Goal: Task Accomplishment & Management: Manage account settings

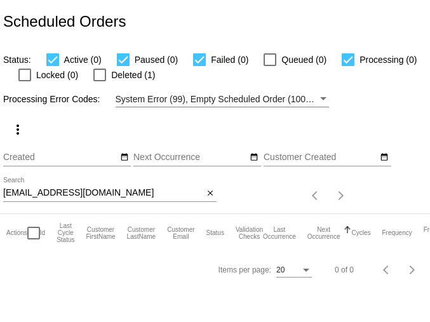
click at [75, 194] on input "[EMAIL_ADDRESS][DOMAIN_NAME]" at bounding box center [103, 193] width 200 height 10
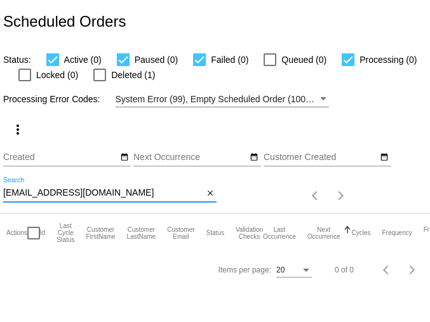
click at [75, 194] on input "[EMAIL_ADDRESS][DOMAIN_NAME]" at bounding box center [103, 193] width 200 height 10
click at [75, 194] on input "jtwalk11@sbcglobal.net" at bounding box center [103, 193] width 200 height 10
paste input "me.denise94@gmail.com"
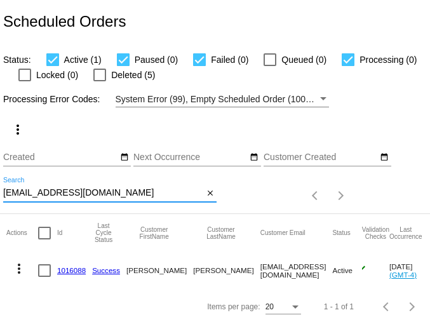
click at [23, 270] on mat-icon "more_vert" at bounding box center [18, 268] width 15 height 15
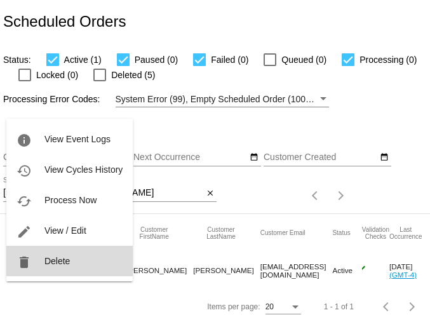
click at [60, 261] on span "Delete" at bounding box center [56, 261] width 25 height 10
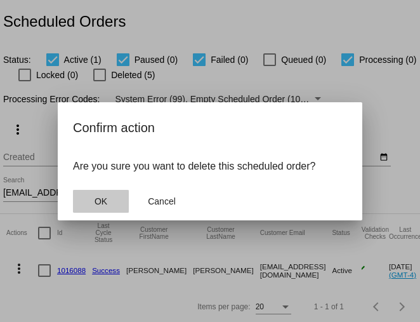
click at [112, 199] on button "OK" at bounding box center [101, 201] width 56 height 23
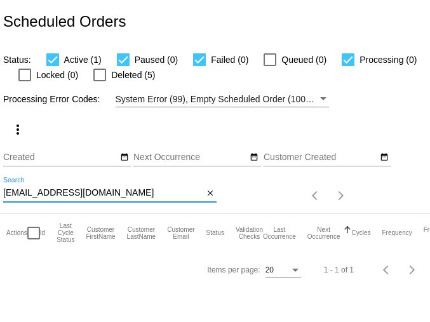
click at [68, 192] on input "me.denise94@gmail.com" at bounding box center [103, 193] width 200 height 10
paste input "ariofontana3661"
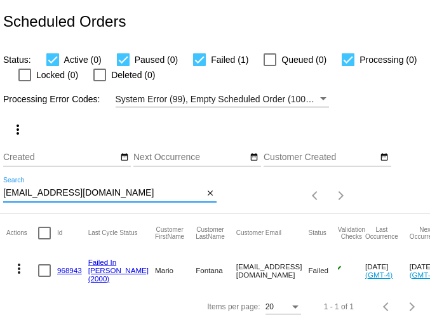
type input "mariofontana3661@gmail.com"
click at [15, 274] on mat-icon "more_vert" at bounding box center [18, 268] width 15 height 15
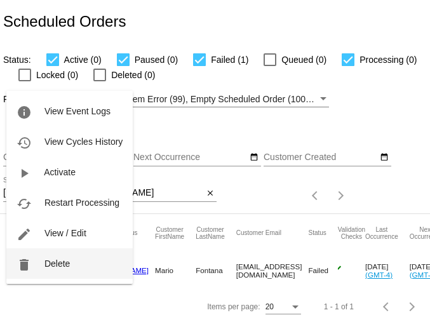
click at [56, 261] on span "Delete" at bounding box center [56, 263] width 25 height 10
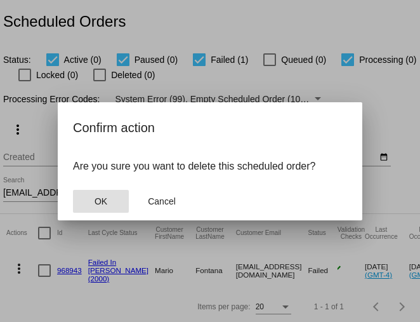
click at [113, 194] on button "OK" at bounding box center [101, 201] width 56 height 23
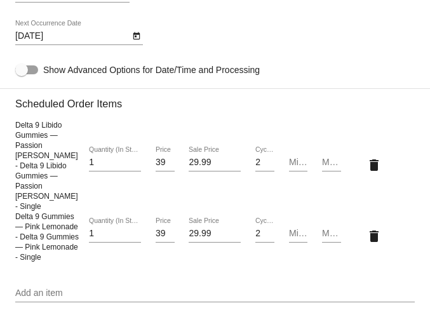
scroll to position [812, 0]
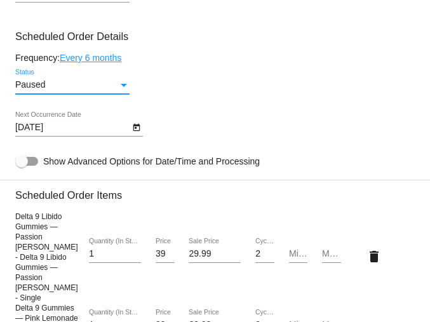
click at [86, 90] on div "Paused" at bounding box center [66, 85] width 103 height 10
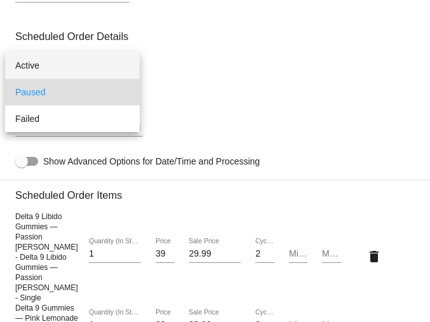
click at [71, 69] on span "Active" at bounding box center [72, 65] width 114 height 27
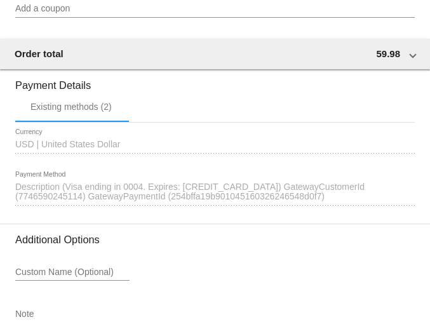
scroll to position [1437, 0]
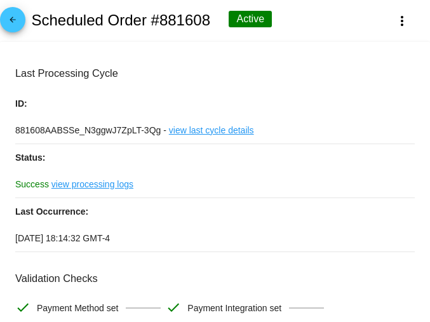
scroll to position [0, 0]
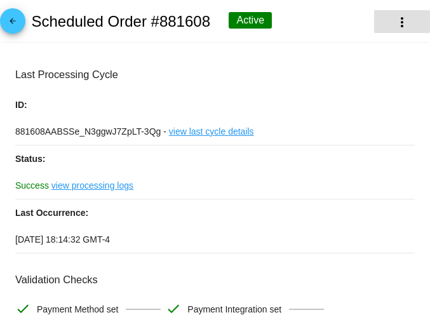
click at [380, 27] on button "more_vert" at bounding box center [402, 21] width 56 height 23
